Goal: Task Accomplishment & Management: Complete application form

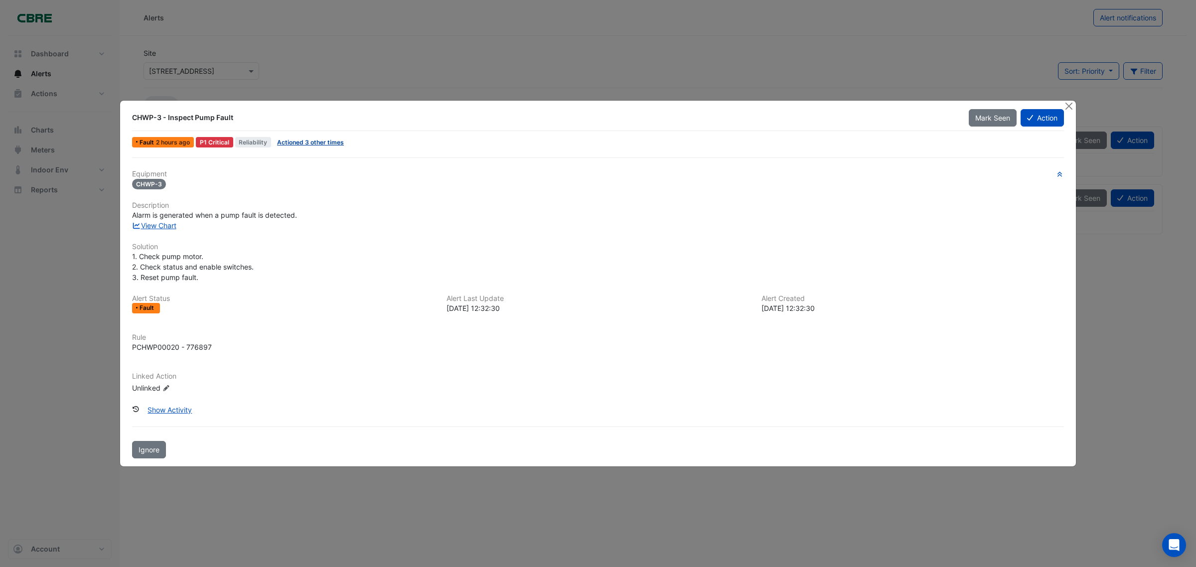
click at [316, 141] on link "Actioned 3 other times" at bounding box center [310, 142] width 67 height 7
click at [177, 407] on button "Show Activity" at bounding box center [169, 409] width 57 height 17
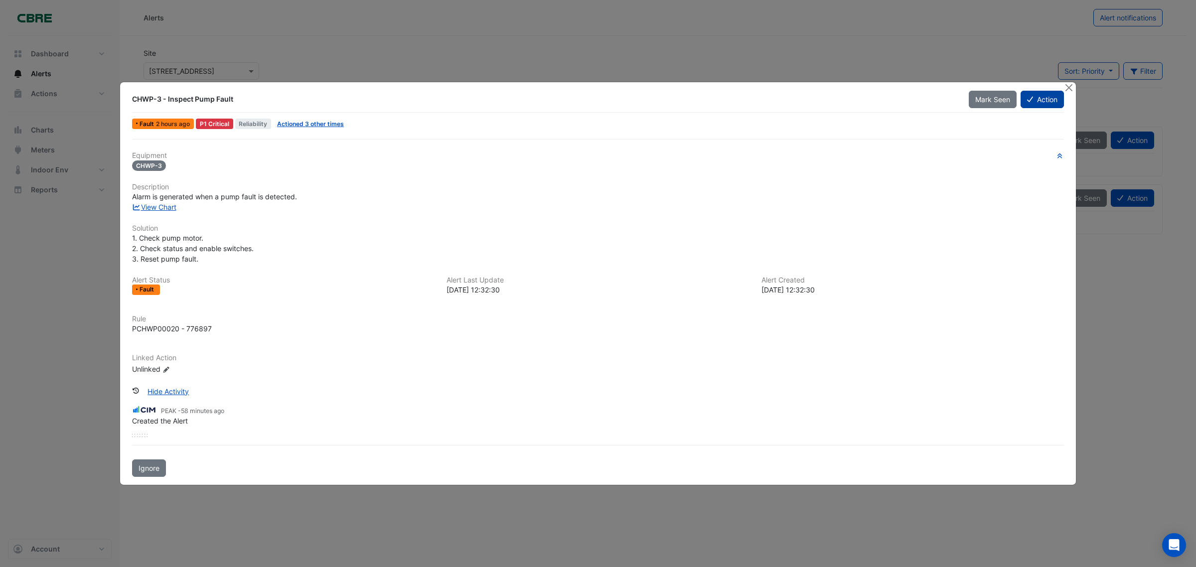
click at [1048, 98] on button "Action" at bounding box center [1042, 99] width 43 height 17
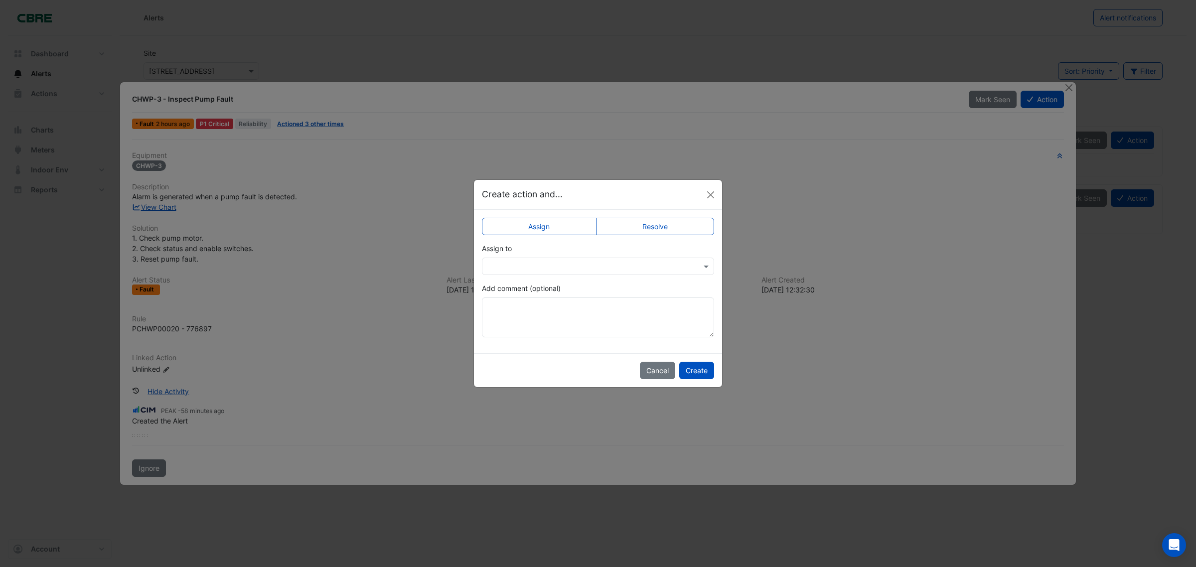
click at [638, 226] on label "Resolve" at bounding box center [655, 226] width 119 height 17
click at [617, 318] on textarea "Add comment (optional)" at bounding box center [598, 318] width 232 height 40
type textarea "*"
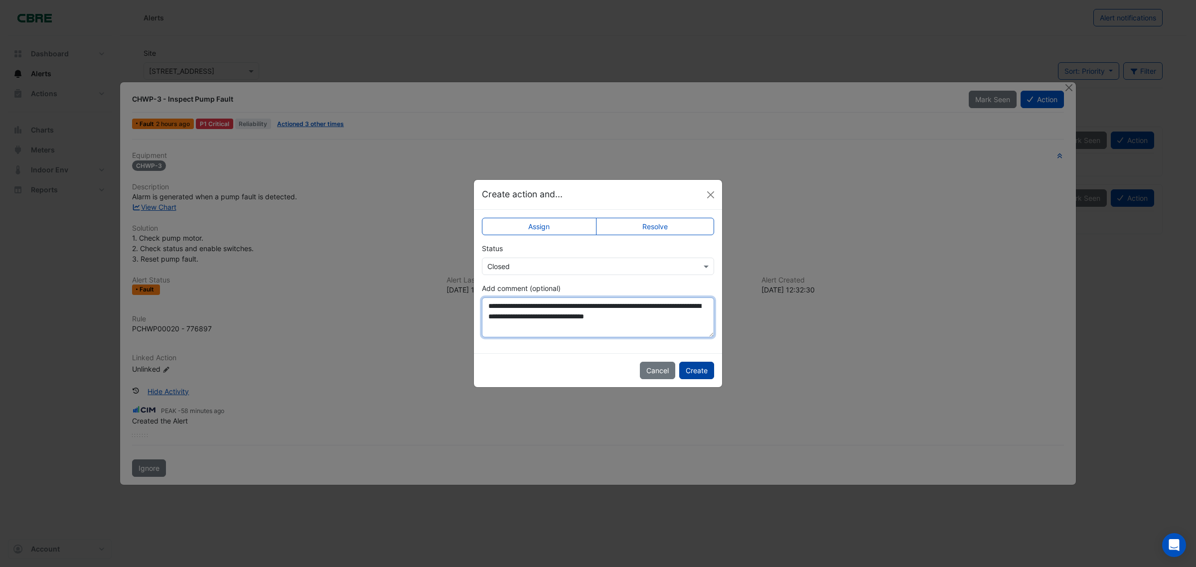
type textarea "**********"
click at [699, 372] on button "Create" at bounding box center [696, 370] width 35 height 17
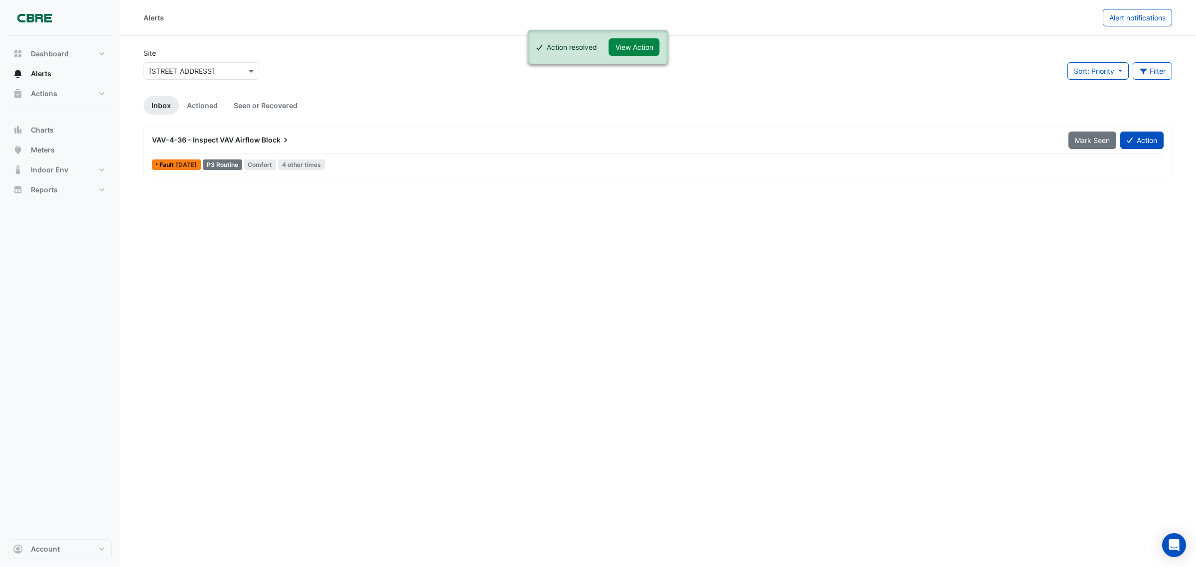
click at [184, 141] on span "VAV-4-36 - Inspect VAV Airflow" at bounding box center [206, 140] width 108 height 8
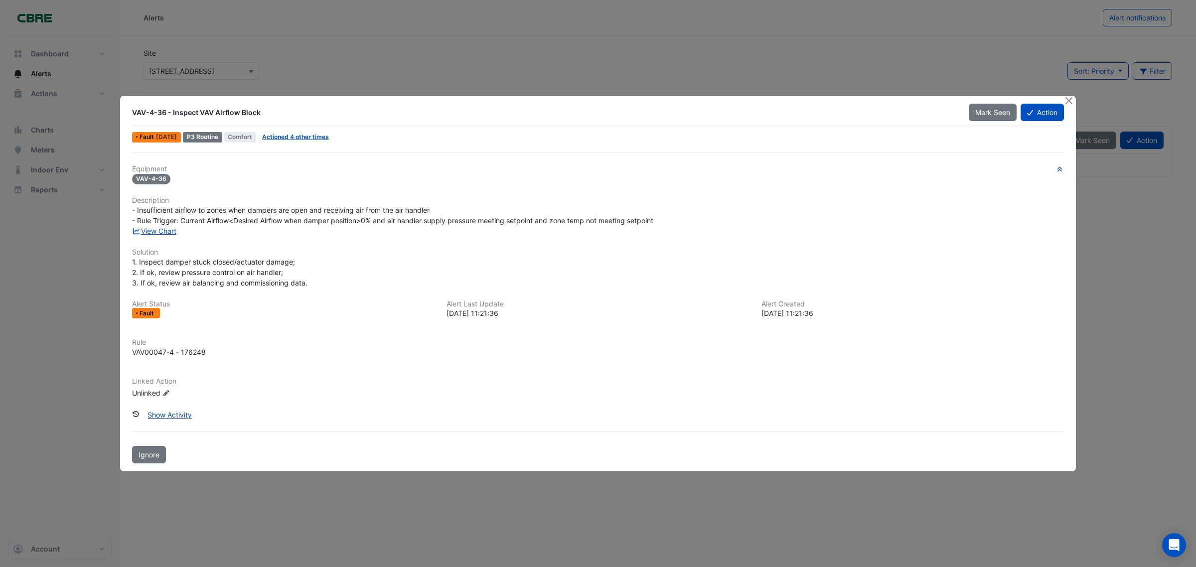
click at [173, 415] on button "Show Activity" at bounding box center [169, 414] width 57 height 17
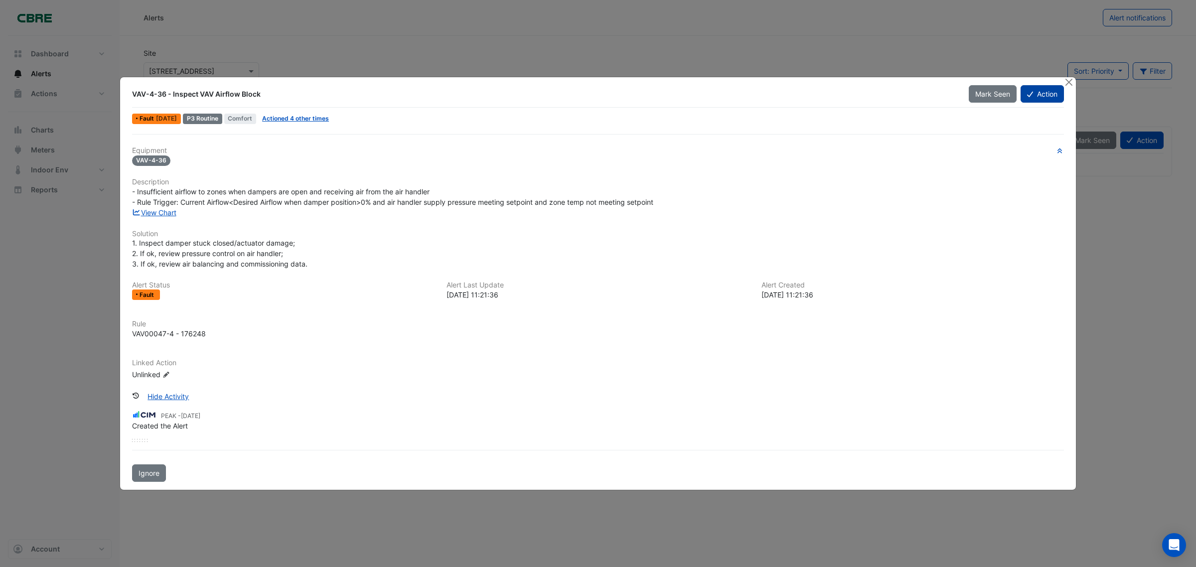
click at [1042, 95] on button "Action" at bounding box center [1042, 93] width 43 height 17
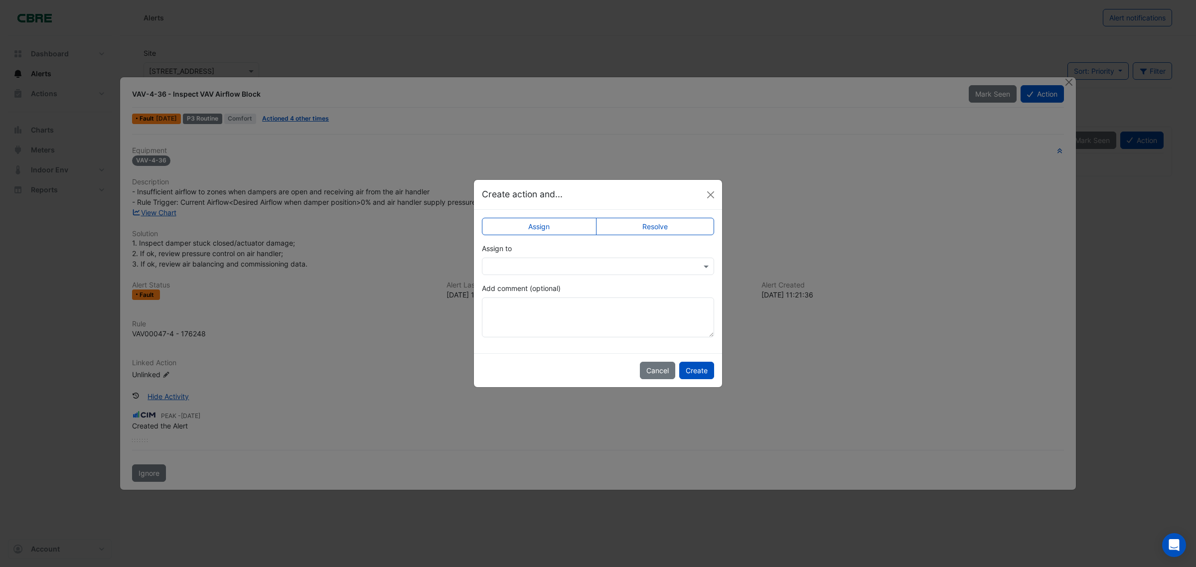
click at [622, 267] on input "text" at bounding box center [588, 267] width 201 height 10
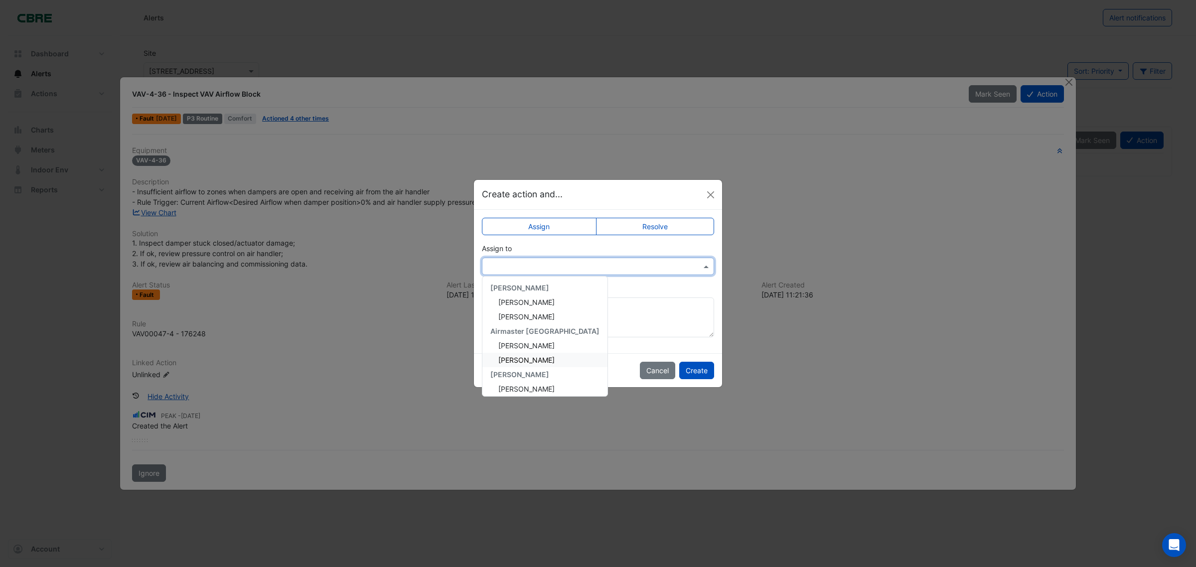
click at [529, 356] on span "[PERSON_NAME]" at bounding box center [526, 360] width 56 height 8
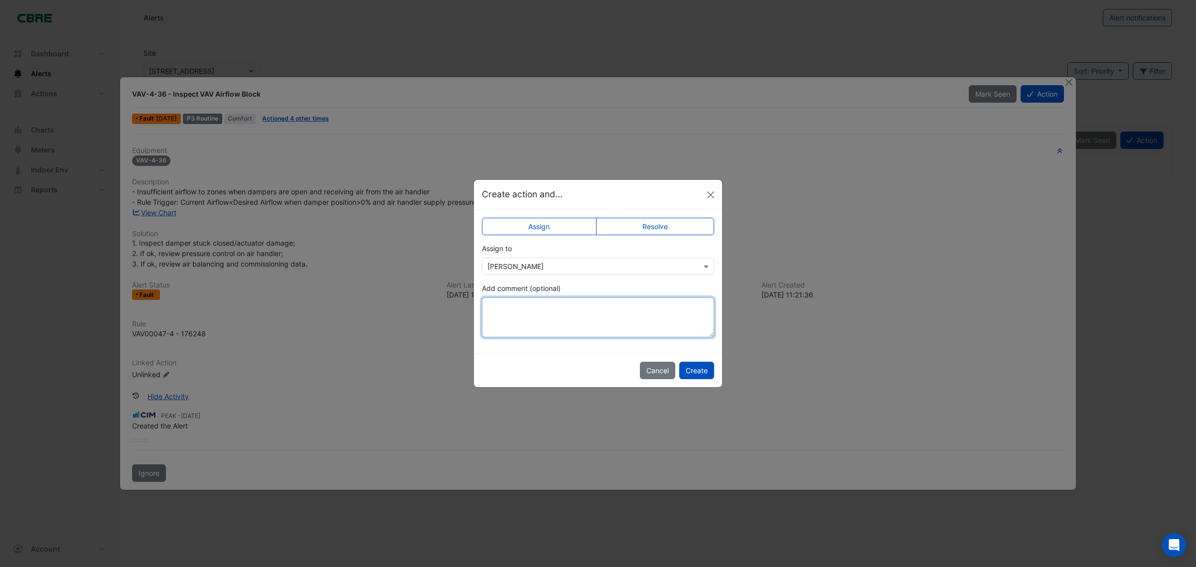
click at [552, 320] on textarea "Add comment (optional)" at bounding box center [598, 318] width 232 height 40
type textarea "**********"
click at [703, 364] on button "Create" at bounding box center [696, 370] width 35 height 17
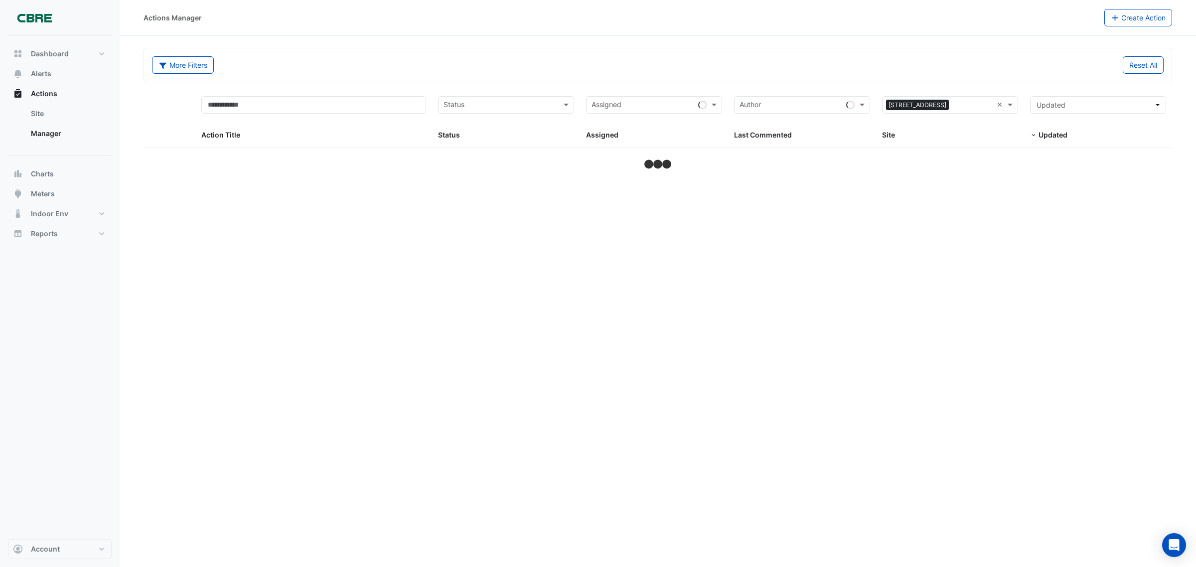
select select "***"
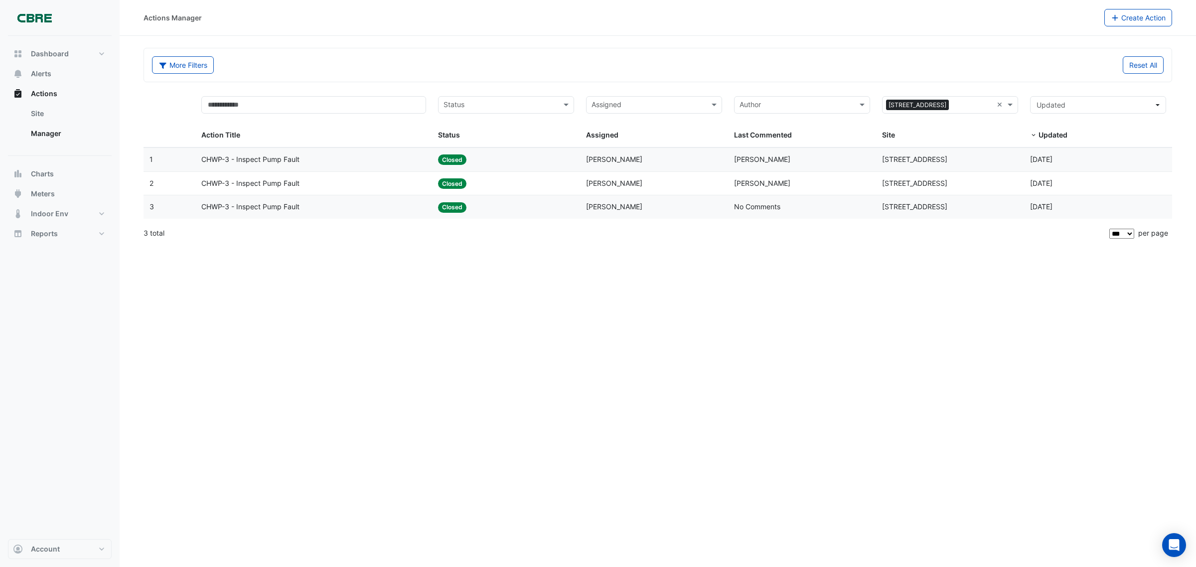
click at [262, 210] on span "CHWP-3 - Inspect Pump Fault" at bounding box center [250, 206] width 98 height 11
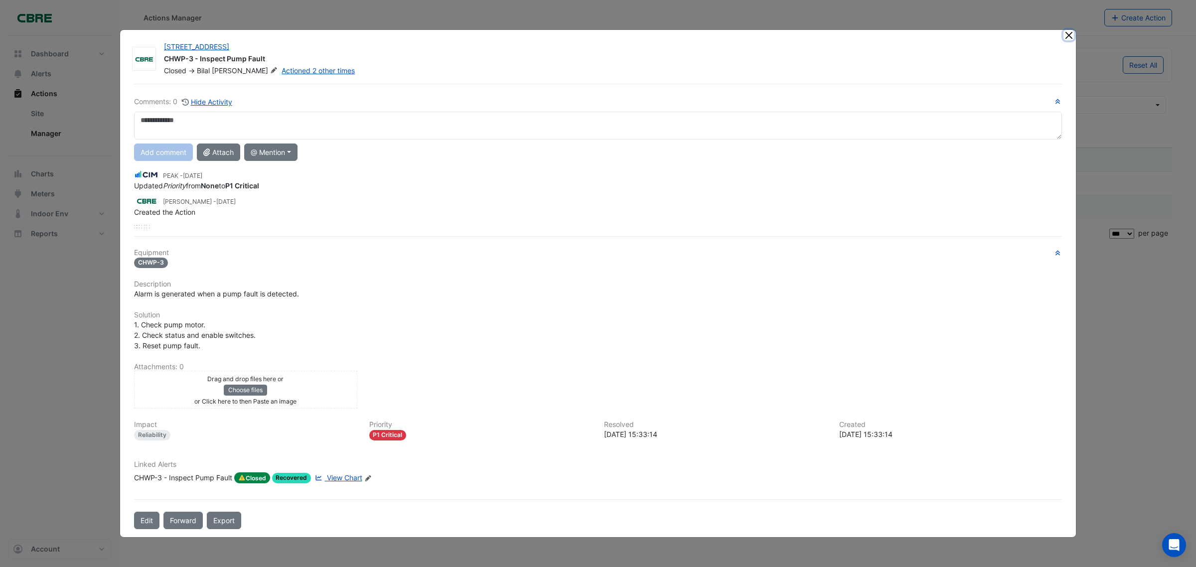
click at [1068, 37] on button "Close" at bounding box center [1069, 35] width 10 height 10
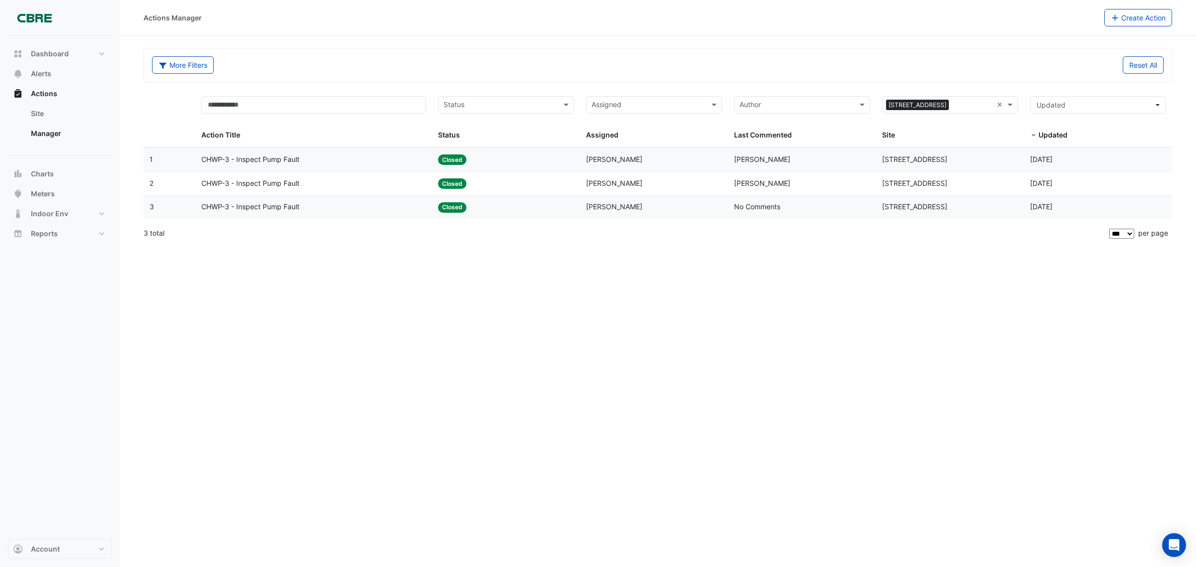
click at [240, 163] on span "CHWP-3 - Inspect Pump Fault" at bounding box center [250, 159] width 98 height 11
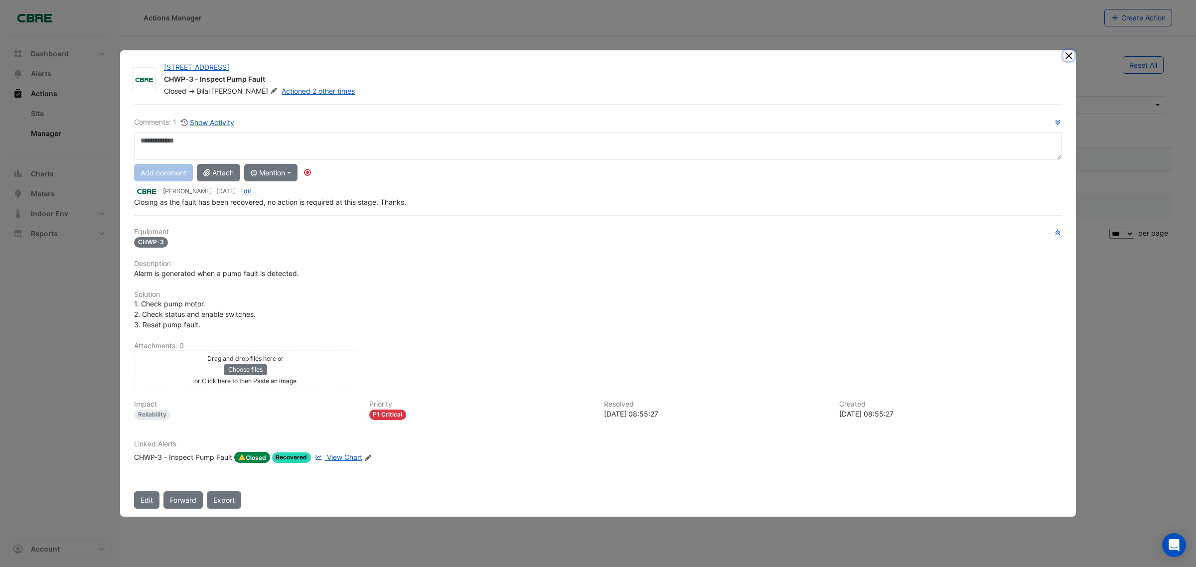
click at [1066, 59] on button "Close" at bounding box center [1069, 55] width 10 height 10
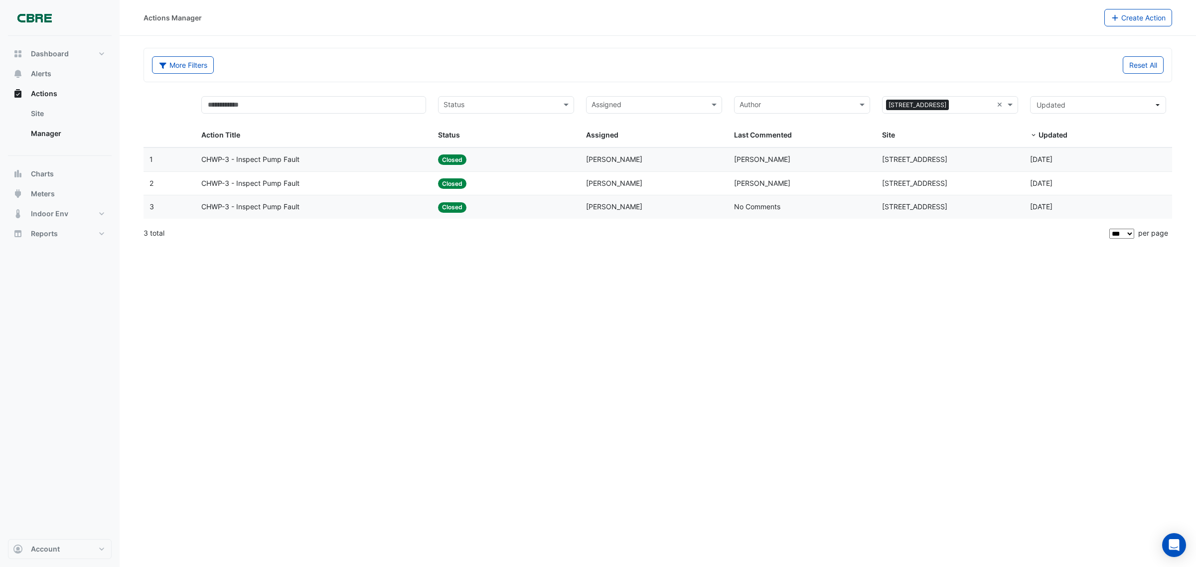
click at [229, 187] on span "CHWP-3 - Inspect Pump Fault" at bounding box center [250, 183] width 98 height 11
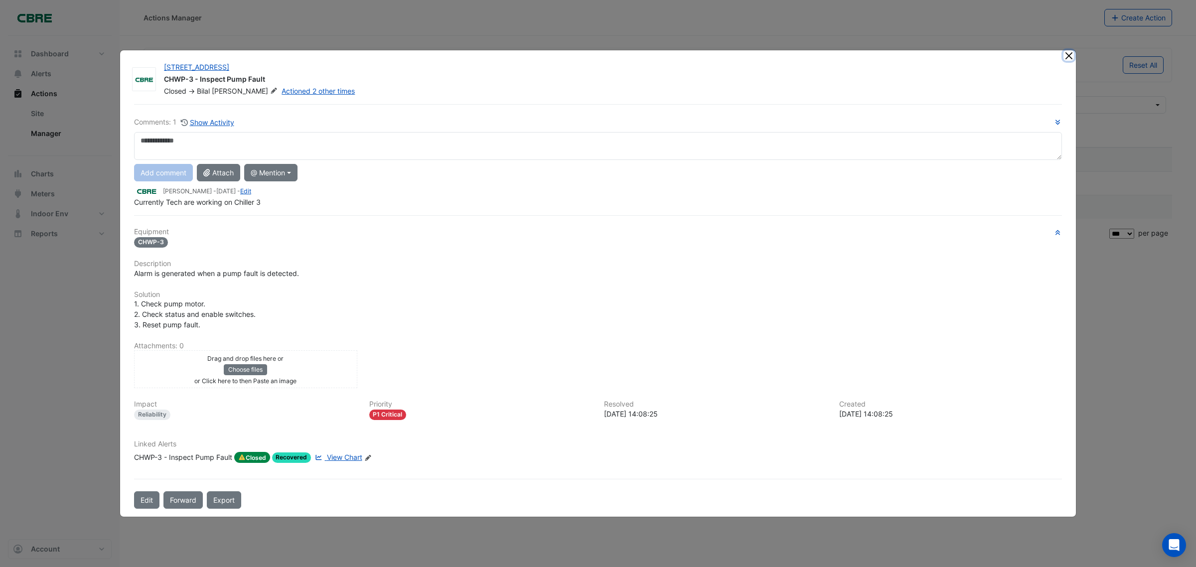
click at [1065, 56] on button "Close" at bounding box center [1069, 55] width 10 height 10
